Goal: Task Accomplishment & Management: Manage account settings

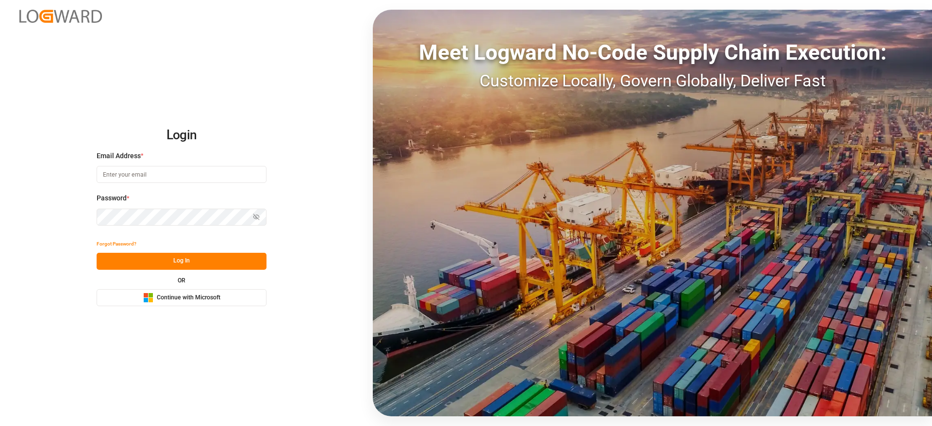
click at [157, 296] on span "Continue with Microsoft" at bounding box center [189, 298] width 64 height 9
